Goal: Task Accomplishment & Management: Manage account settings

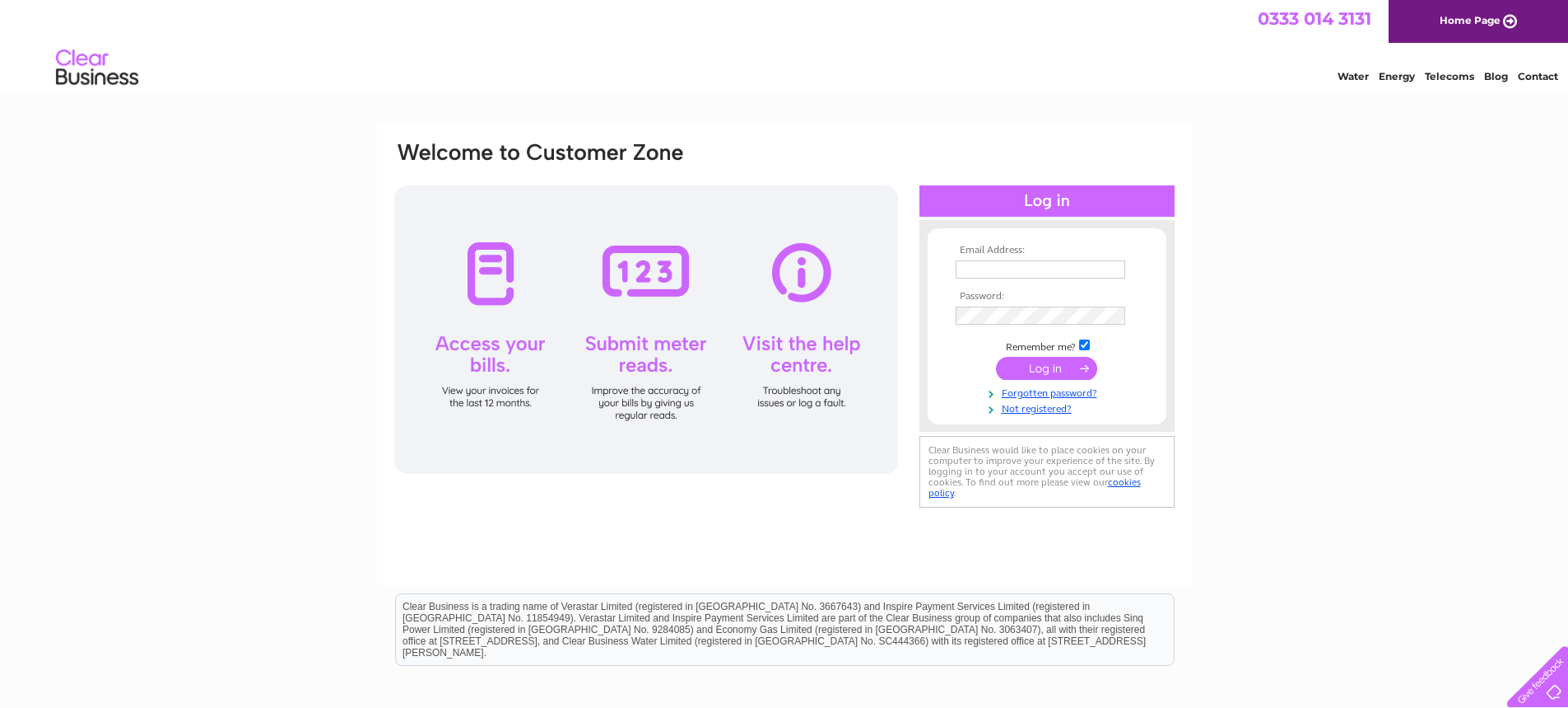
type input "mail@perthsaab.co.uk"
click at [1052, 363] on input "submit" at bounding box center [1046, 368] width 101 height 23
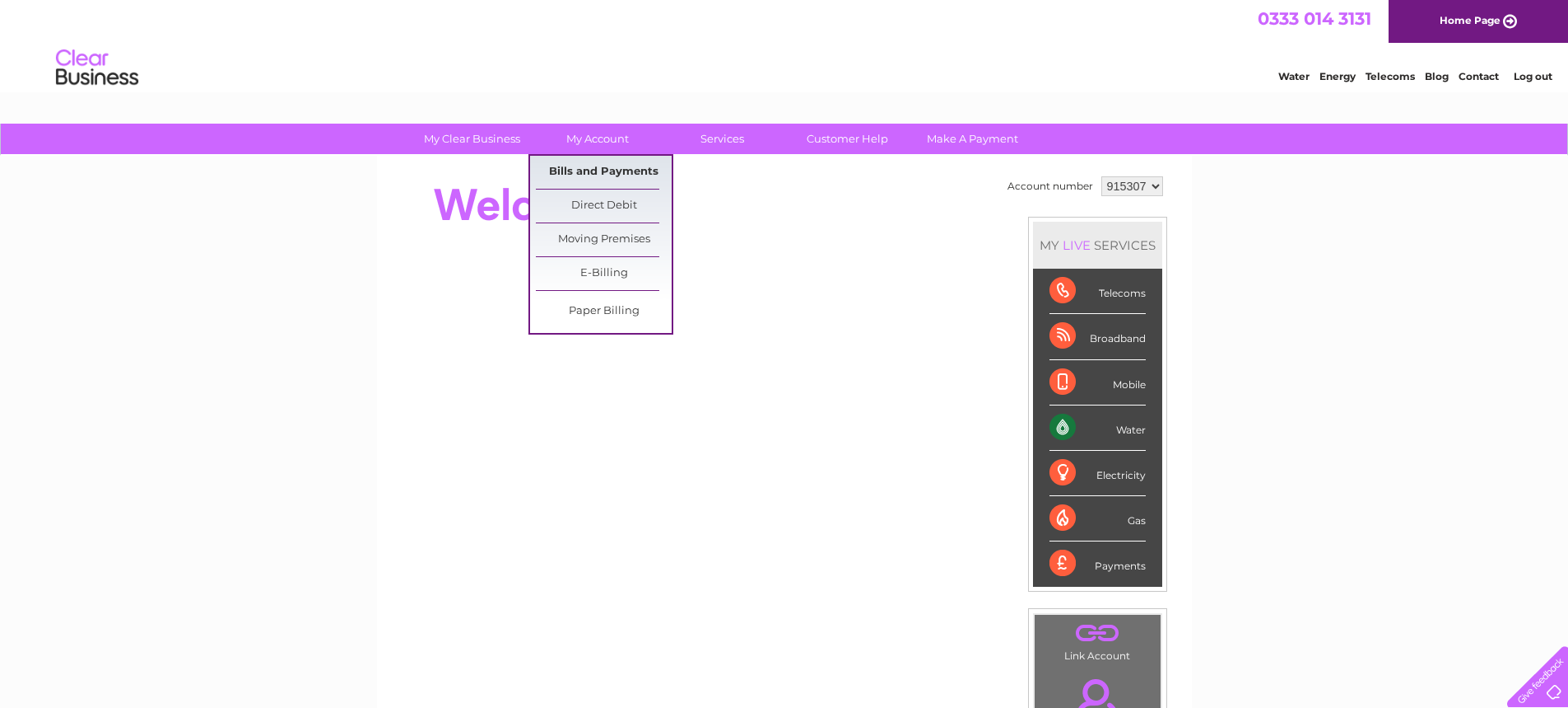
click at [589, 176] on link "Bills and Payments" at bounding box center [604, 171] width 136 height 33
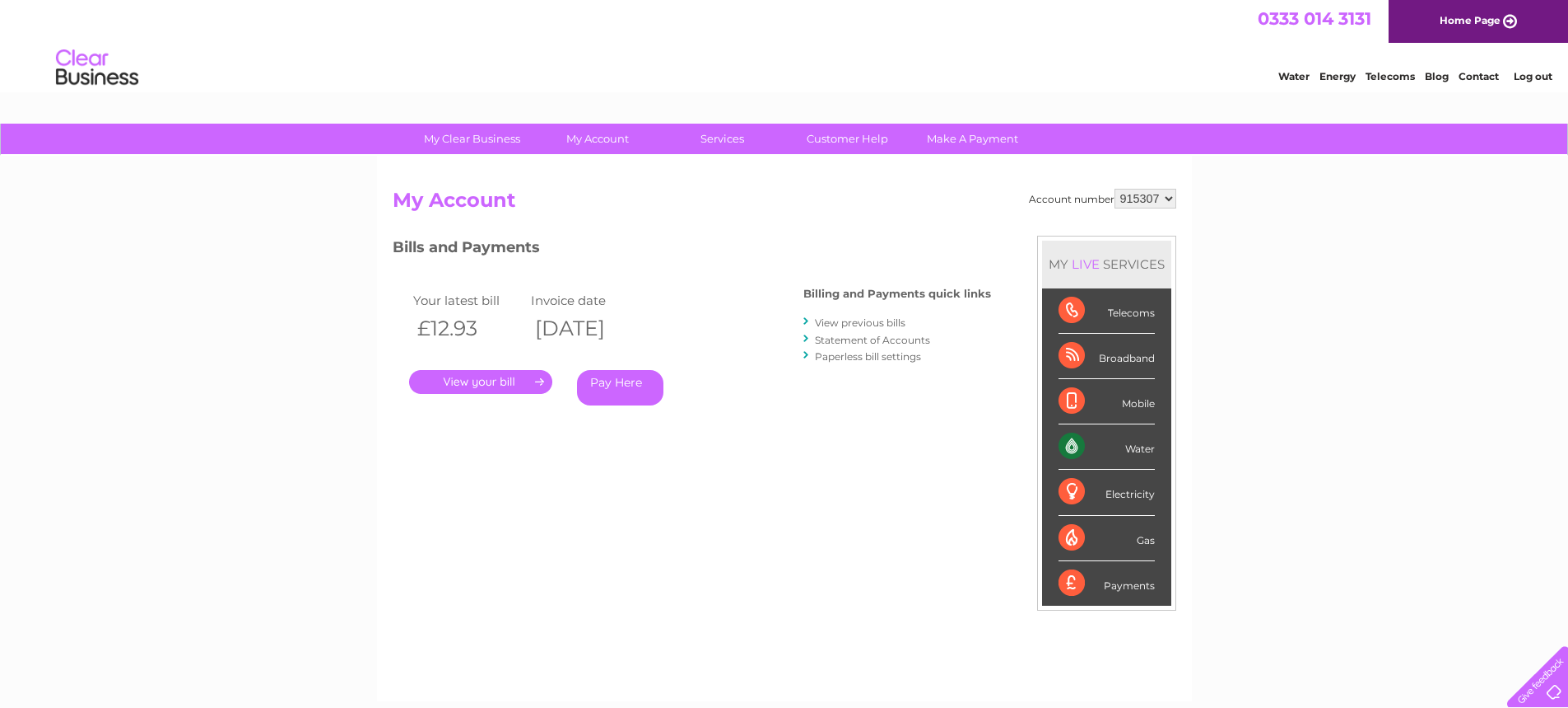
click at [501, 379] on link "." at bounding box center [480, 382] width 143 height 24
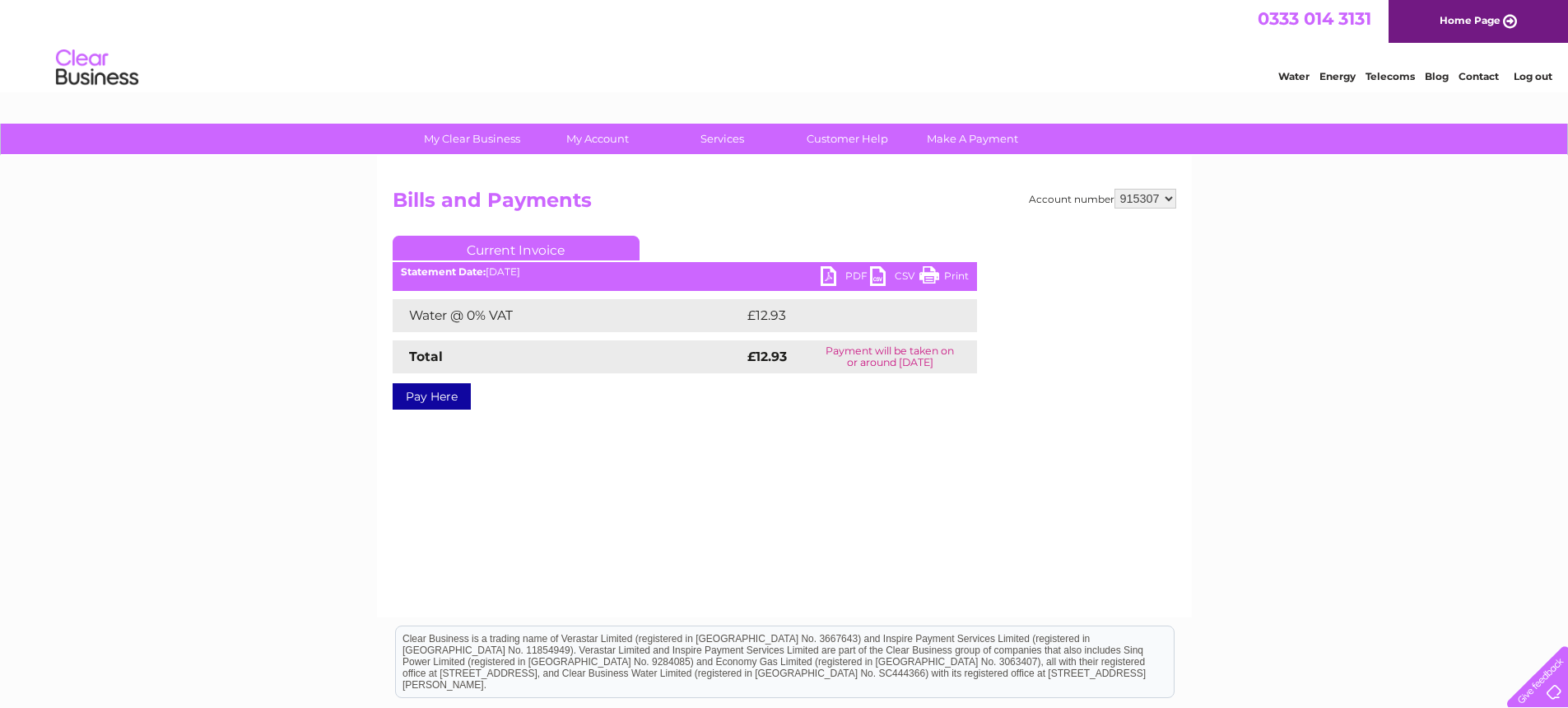
click at [843, 274] on link "PDF" at bounding box center [845, 278] width 49 height 24
